Goal: Information Seeking & Learning: Learn about a topic

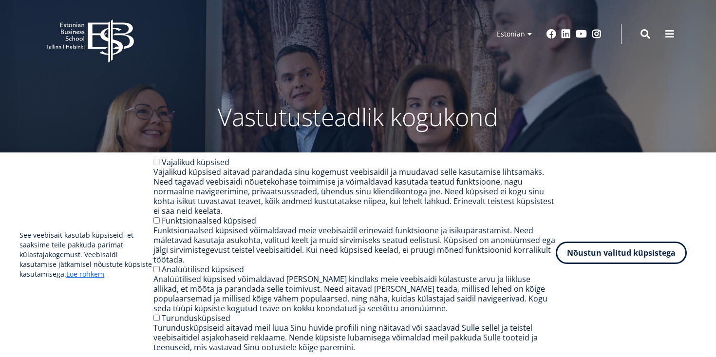
click at [620, 254] on button "Nõustun valitud küpsistega" at bounding box center [620, 252] width 131 height 22
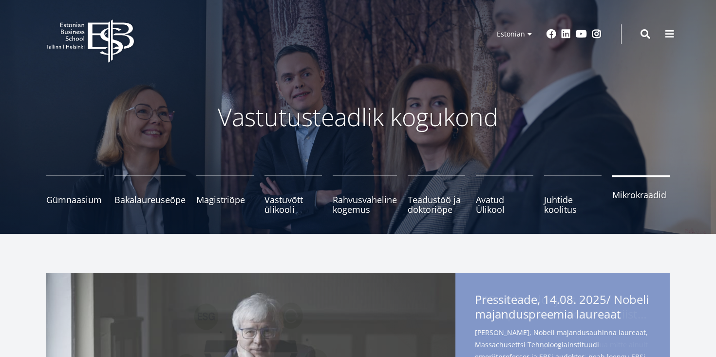
click at [654, 201] on link "Mikrokraadid" at bounding box center [640, 194] width 57 height 39
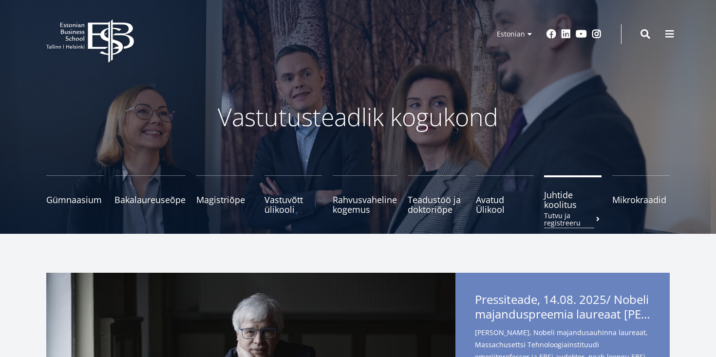
click at [565, 198] on span "Juhtide koolitus Tutvu ja registreeru" at bounding box center [572, 199] width 57 height 19
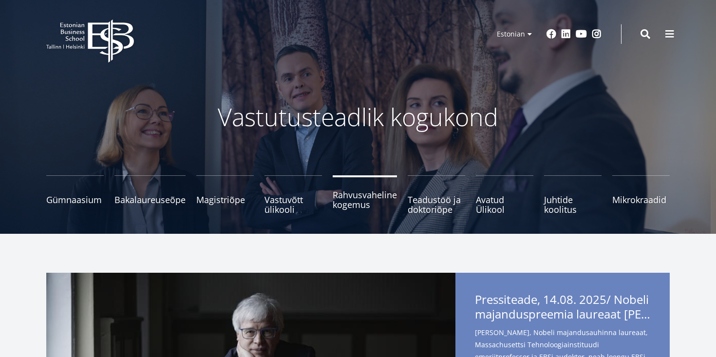
click at [355, 190] on span "Rahvusvaheline kogemus" at bounding box center [364, 199] width 64 height 19
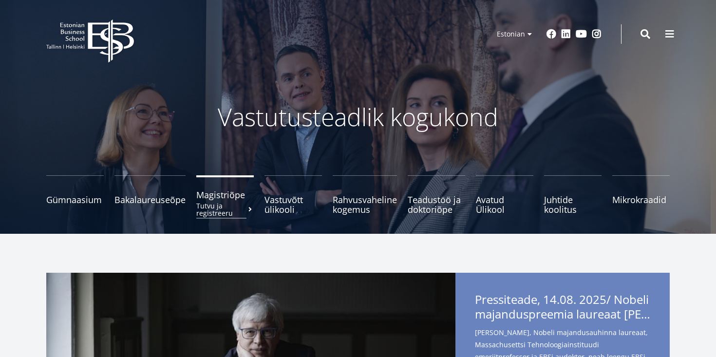
click at [234, 196] on span "Magistriõpe Tutvu ja registreeru" at bounding box center [224, 195] width 57 height 10
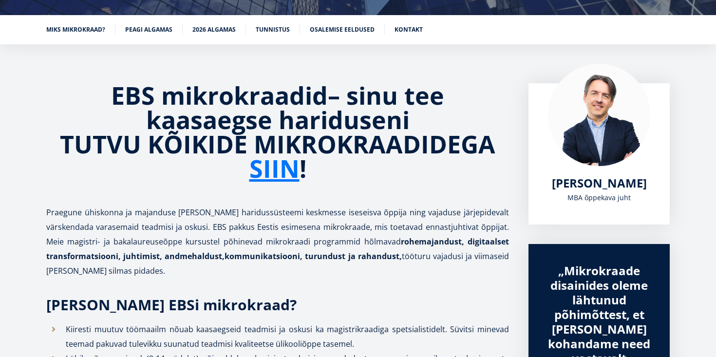
scroll to position [145, 0]
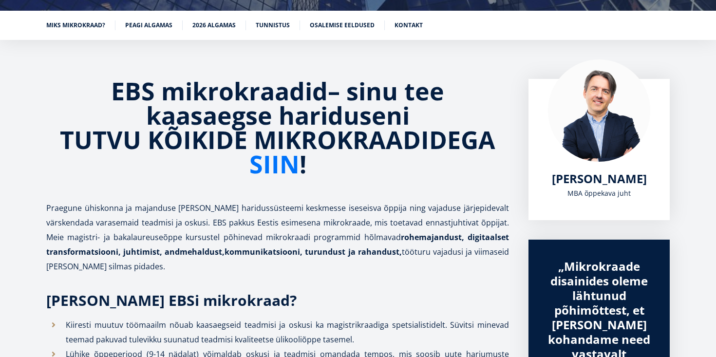
click at [270, 164] on link "SIIN" at bounding box center [274, 164] width 50 height 24
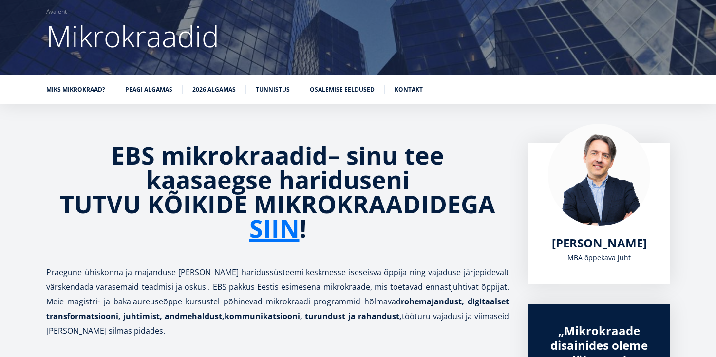
scroll to position [80, 0]
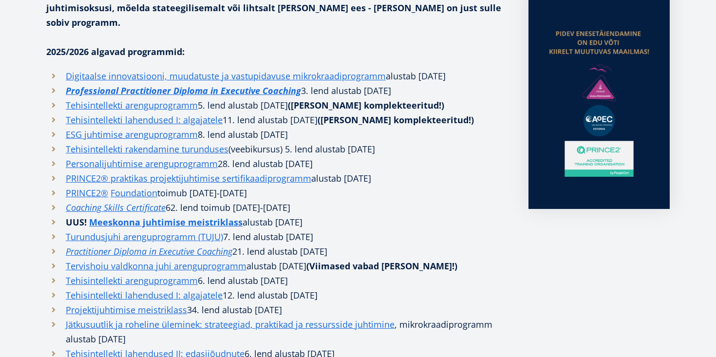
scroll to position [284, 0]
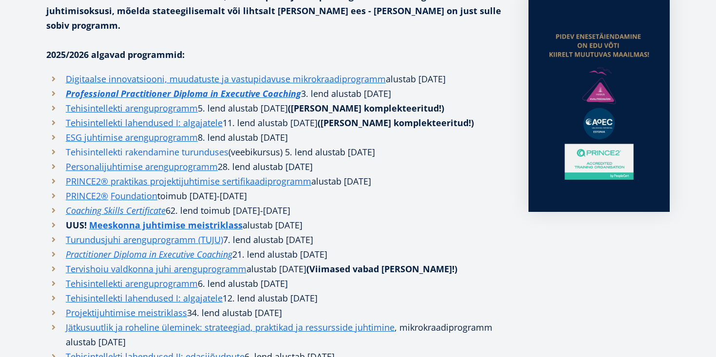
click at [185, 145] on link "Tehisintellekti rakendamine turunduses" at bounding box center [147, 152] width 163 height 15
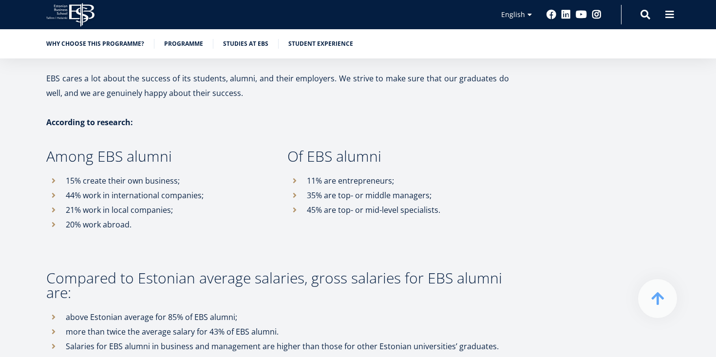
scroll to position [5402, 0]
